Goal: Find specific page/section: Find specific page/section

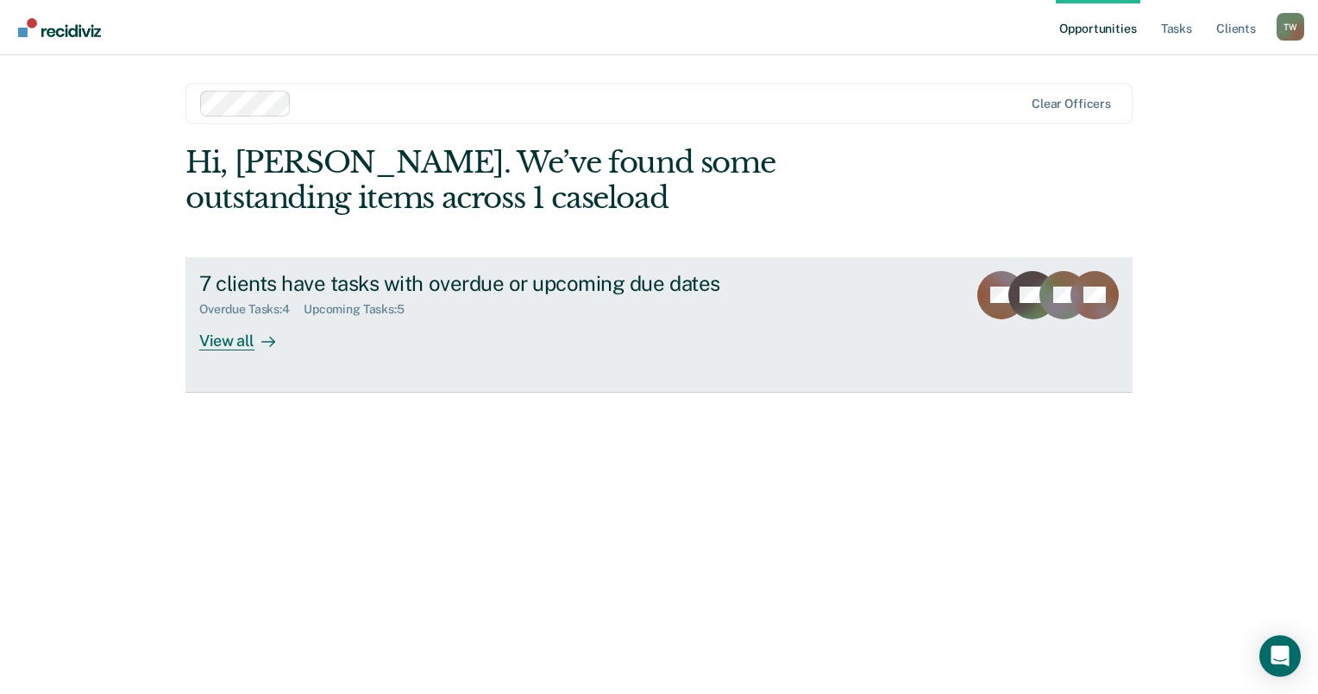
click at [243, 335] on div "View all" at bounding box center [247, 334] width 97 height 34
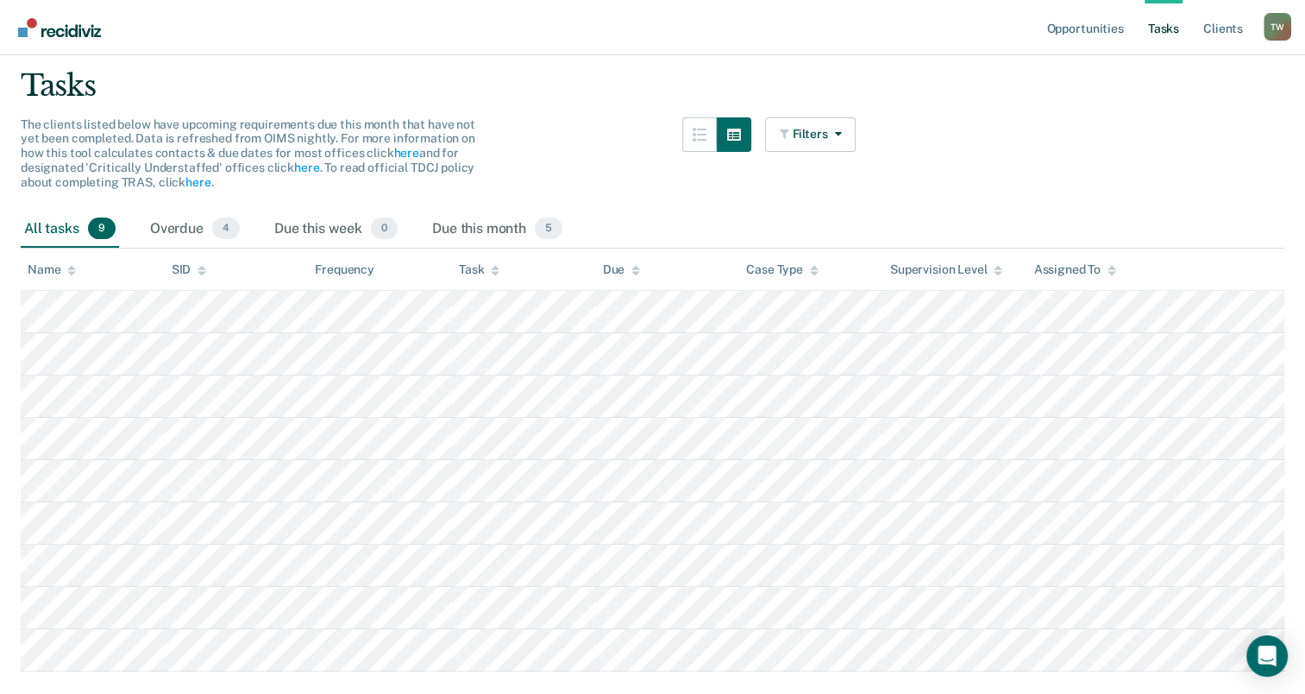
scroll to position [159, 0]
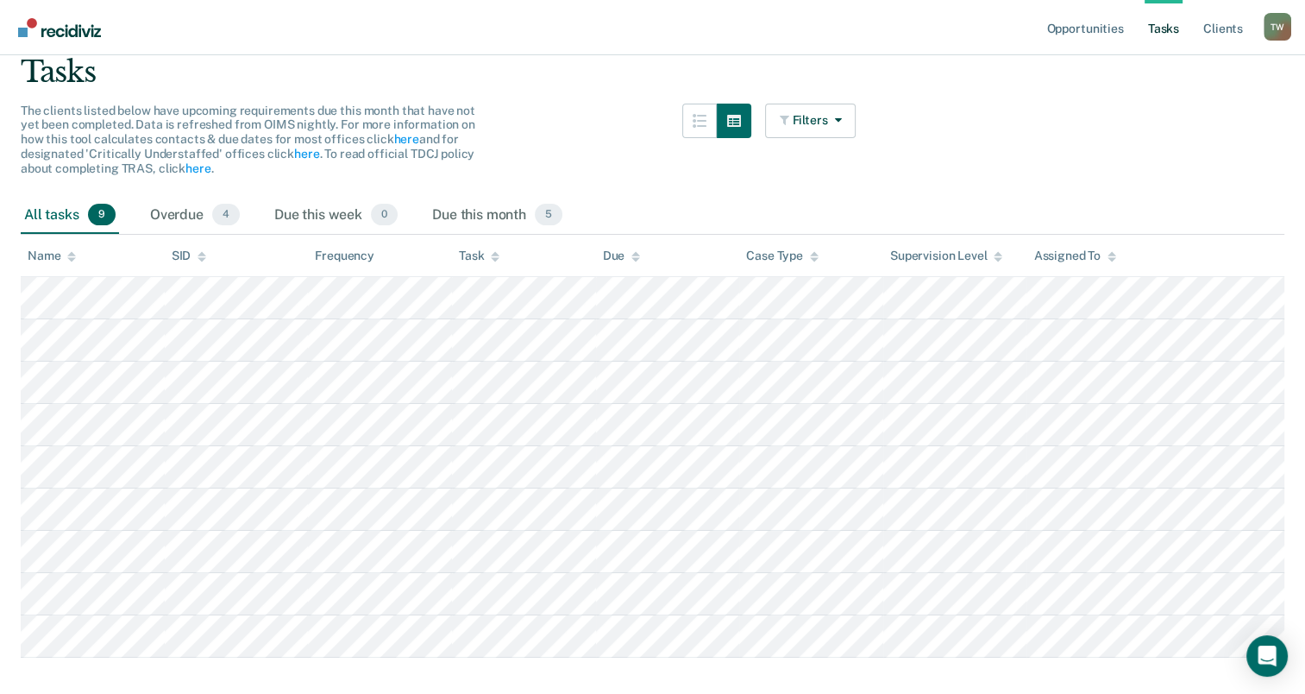
scroll to position [159, 0]
